Goal: Information Seeking & Learning: Find specific fact

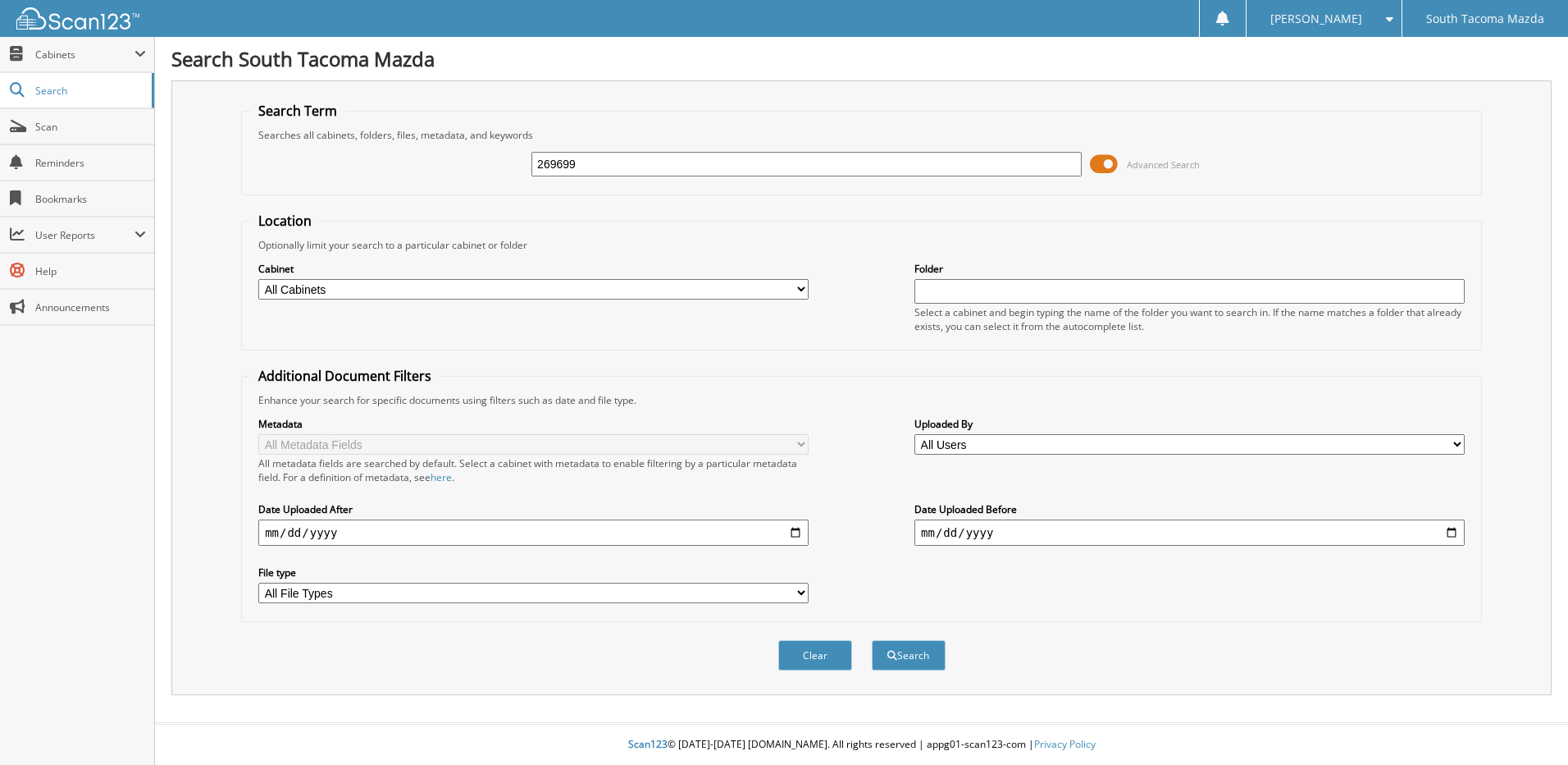
type input "269699"
click at [872, 640] on button "Search" at bounding box center [908, 655] width 74 height 30
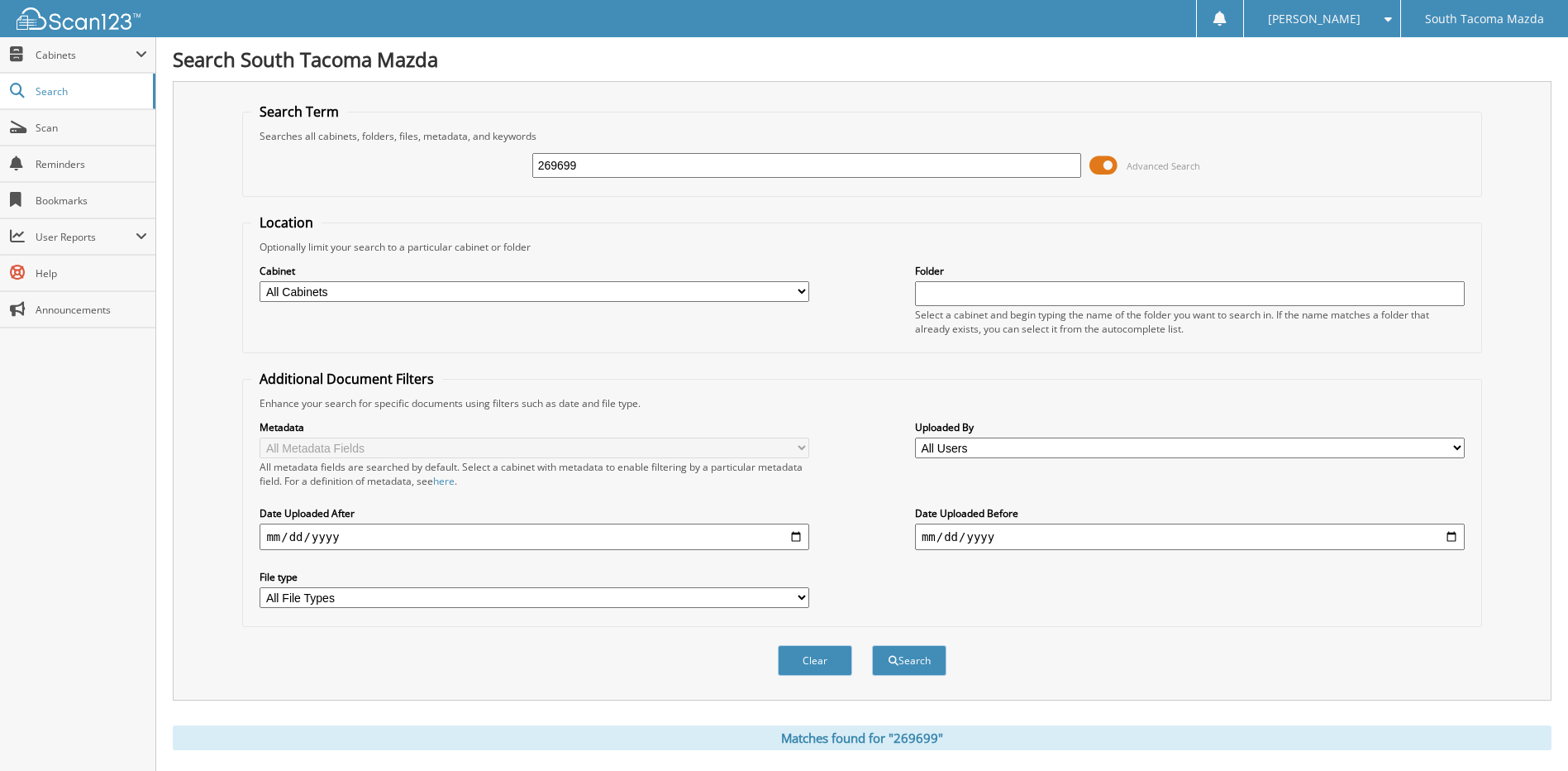
drag, startPoint x: 592, startPoint y: 164, endPoint x: 409, endPoint y: 217, distance: 190.5
click at [409, 217] on form "Search Term Searches all cabinets, folders, files, metadata, and keywords 26969…" at bounding box center [862, 398] width 1240 height 592
type input "270013"
click at [872, 645] on button "Search" at bounding box center [909, 661] width 75 height 30
click at [609, 157] on input "270013" at bounding box center [807, 165] width 550 height 25
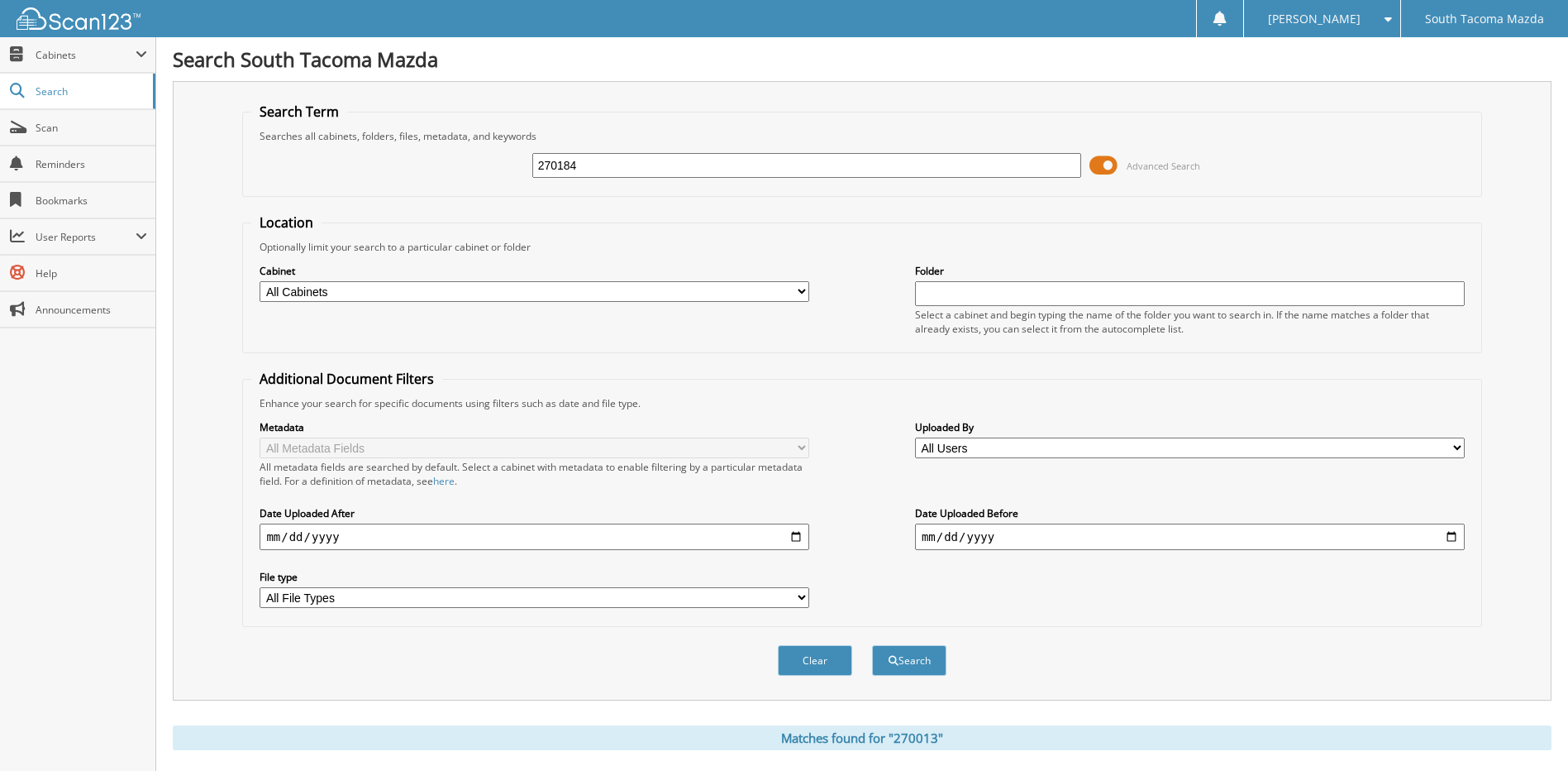
type input "270184"
click at [872, 645] on button "Search" at bounding box center [909, 661] width 75 height 30
click at [610, 165] on input "270184" at bounding box center [807, 165] width 550 height 25
type input "270279"
click at [872, 645] on button "Search" at bounding box center [909, 661] width 75 height 30
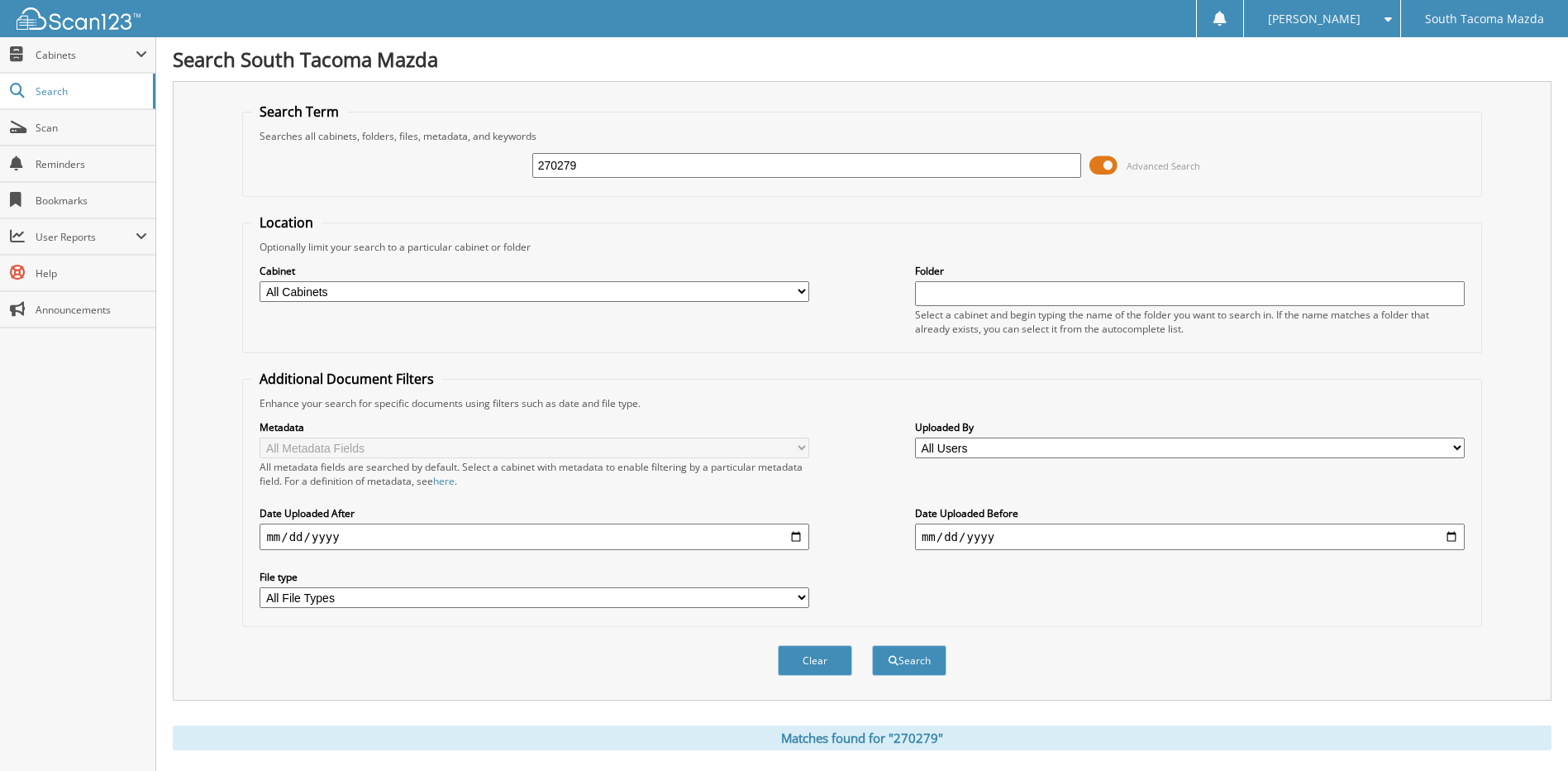
click at [592, 169] on input "270279" at bounding box center [807, 165] width 550 height 25
type input "270280"
click at [872, 645] on button "Search" at bounding box center [909, 661] width 75 height 30
drag, startPoint x: 618, startPoint y: 167, endPoint x: 406, endPoint y: 164, distance: 212.0
click at [397, 171] on div "270280 Advanced Search" at bounding box center [861, 165] width 1221 height 44
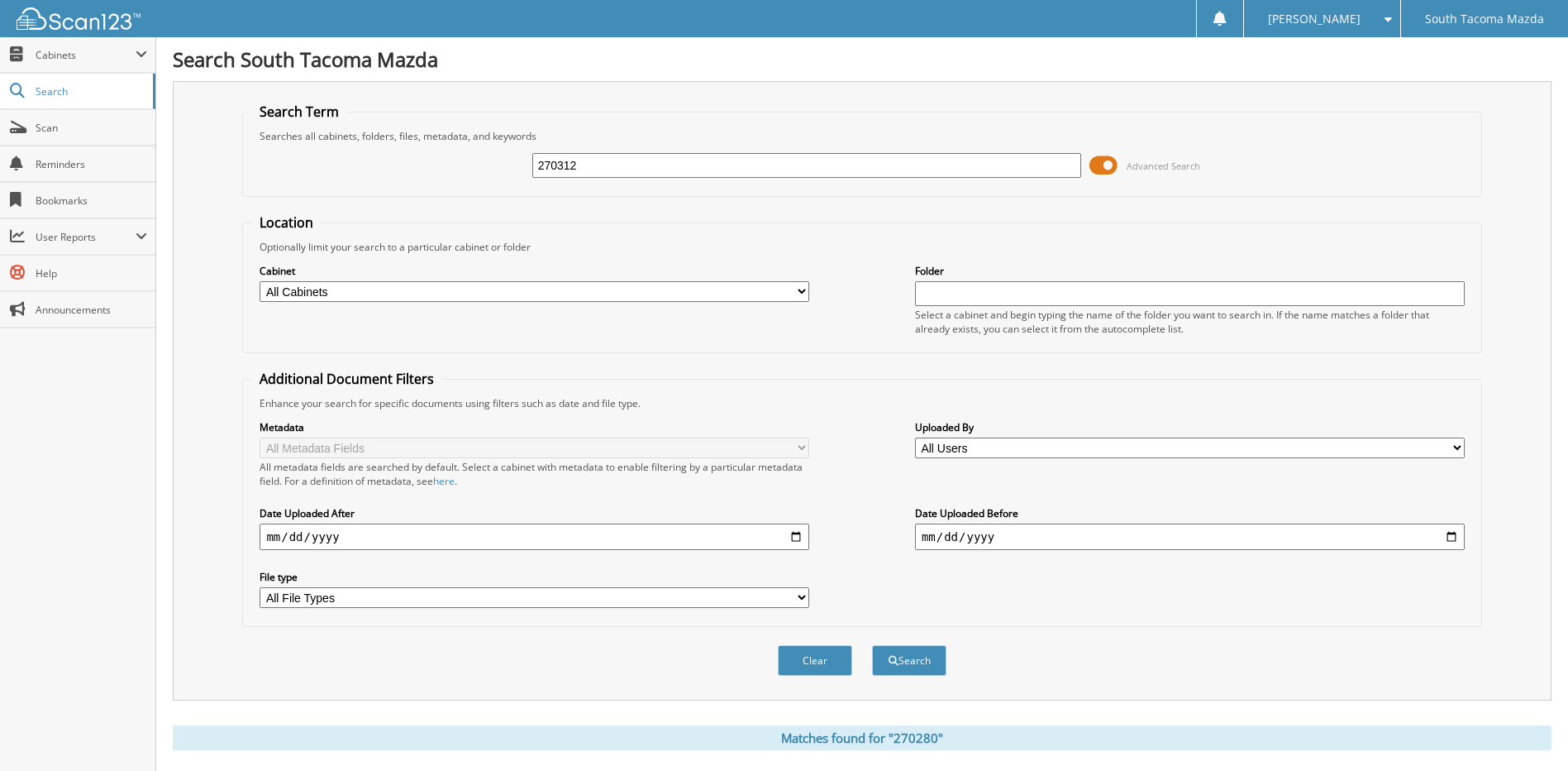
type input "270312"
click at [872, 645] on button "Search" at bounding box center [909, 661] width 75 height 30
